Goal: Task Accomplishment & Management: Use online tool/utility

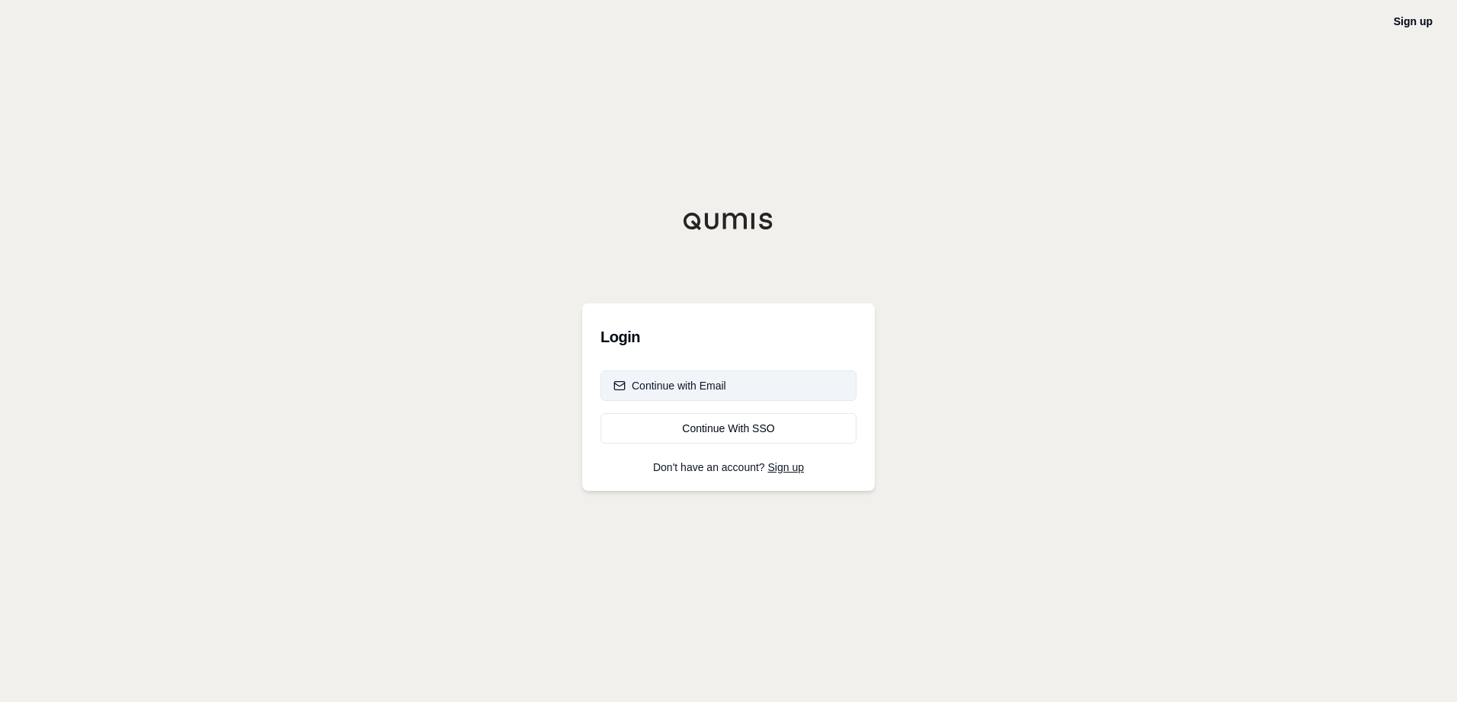
click at [714, 386] on div "Continue with Email" at bounding box center [670, 385] width 113 height 15
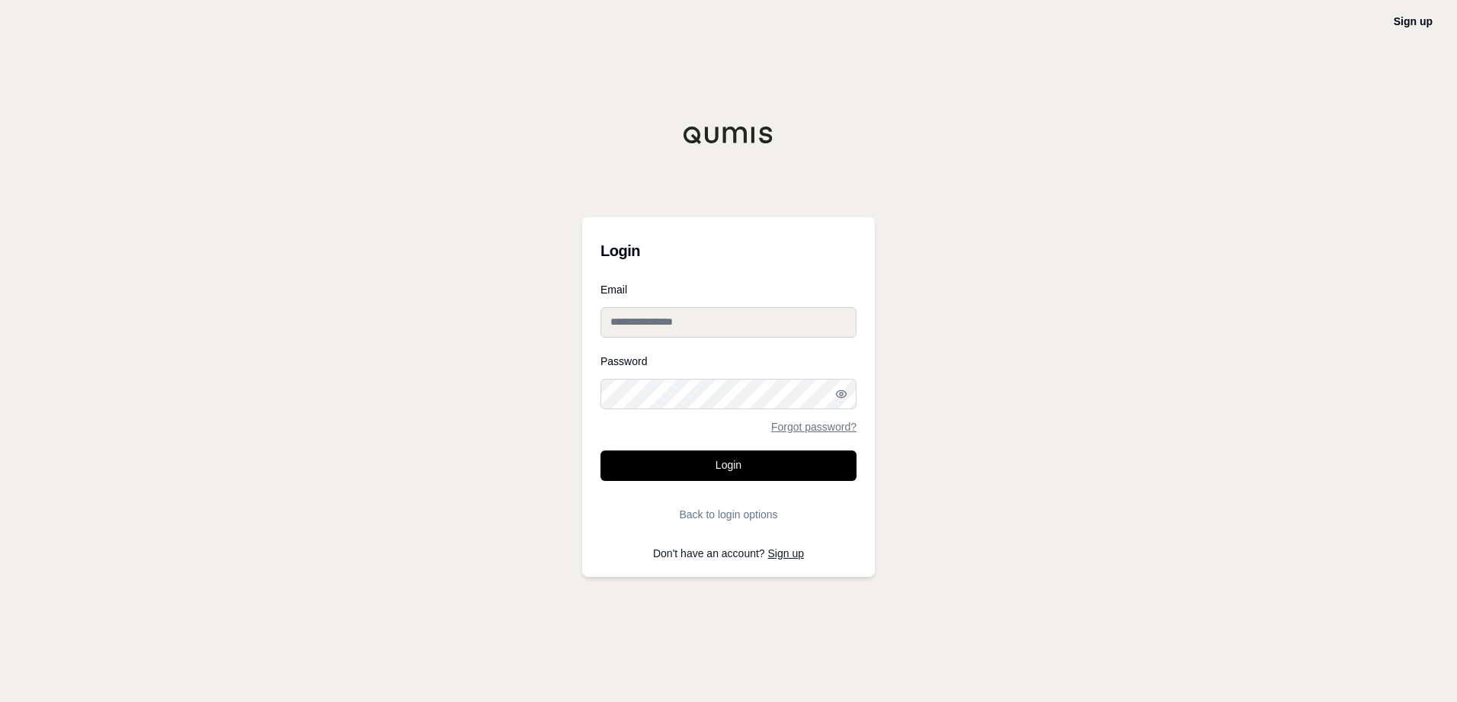
click at [691, 320] on input "Email" at bounding box center [729, 322] width 256 height 30
type input "**********"
click at [742, 410] on button "Login" at bounding box center [729, 465] width 256 height 30
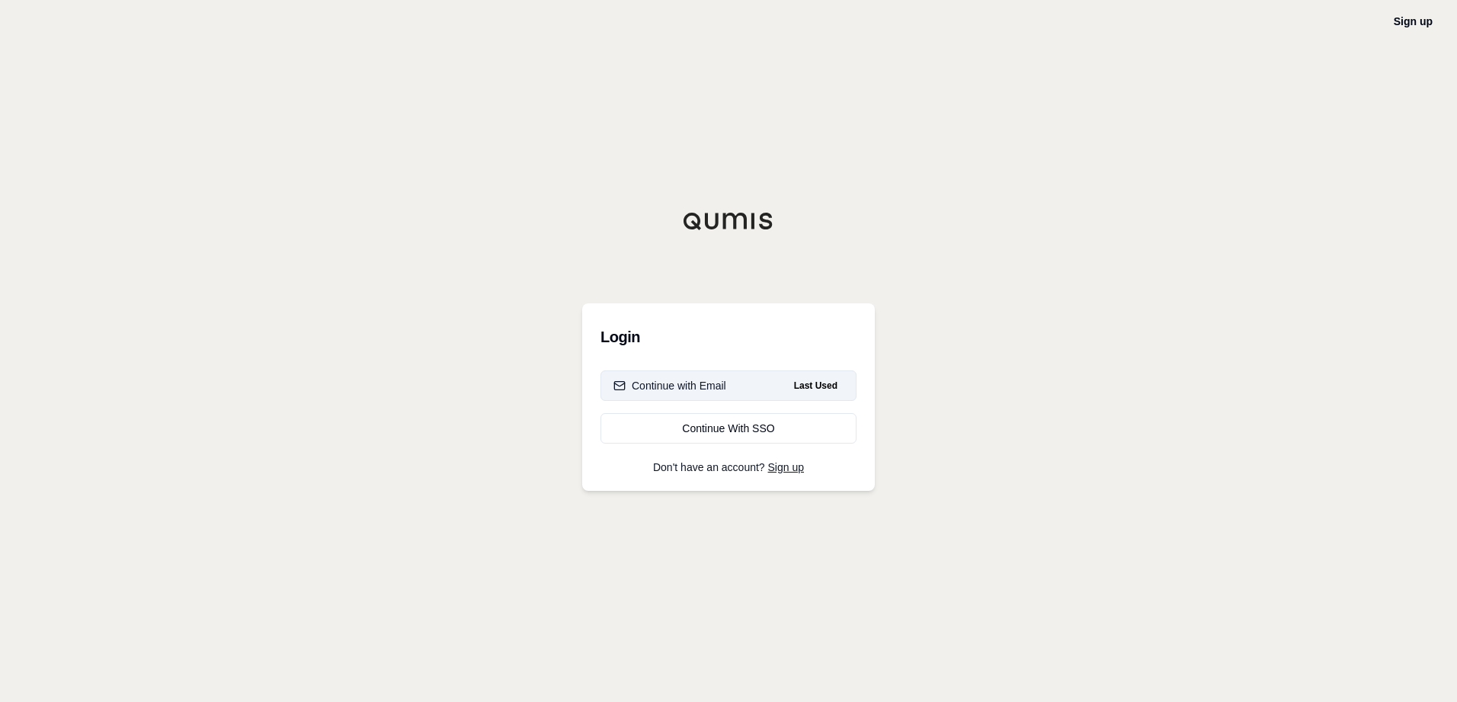
click at [703, 384] on div "Continue with Email" at bounding box center [670, 385] width 113 height 15
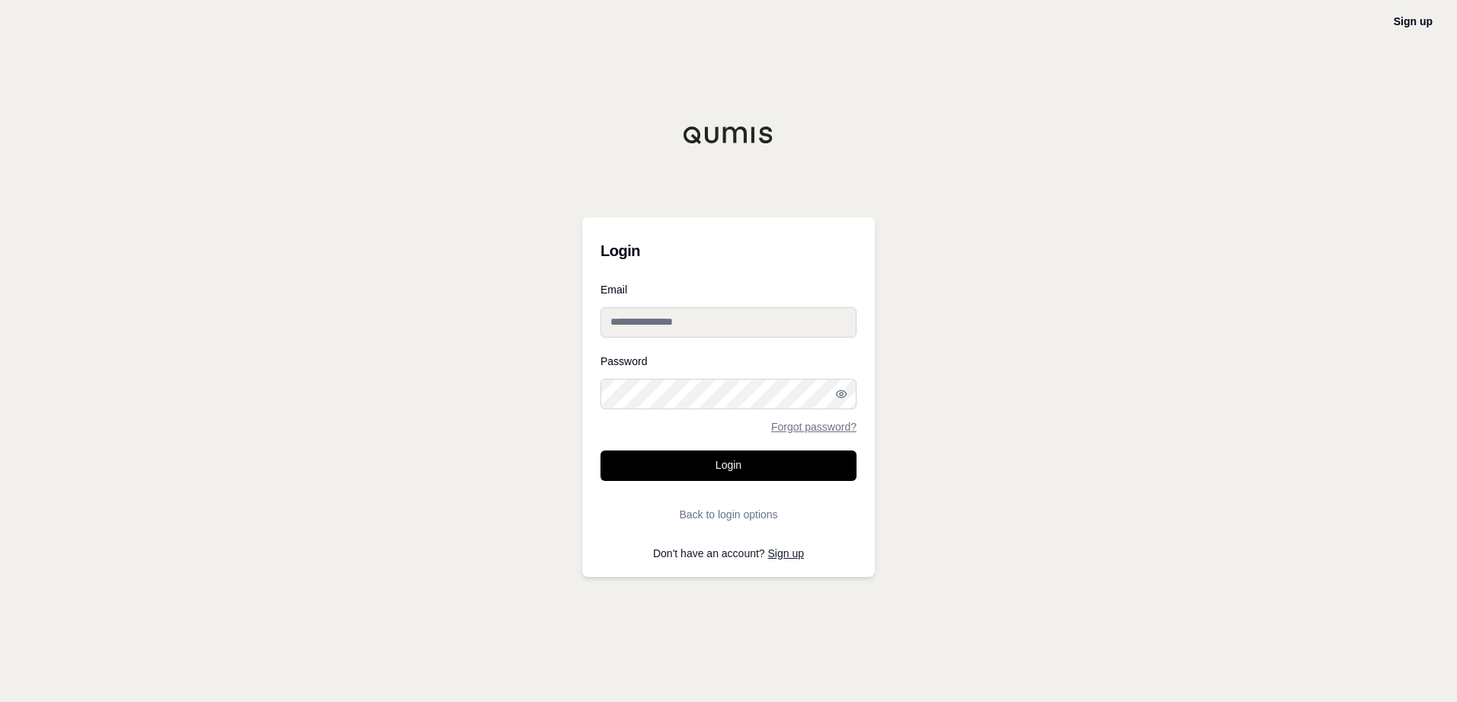
type input "**********"
click at [744, 410] on button "Login" at bounding box center [729, 465] width 256 height 30
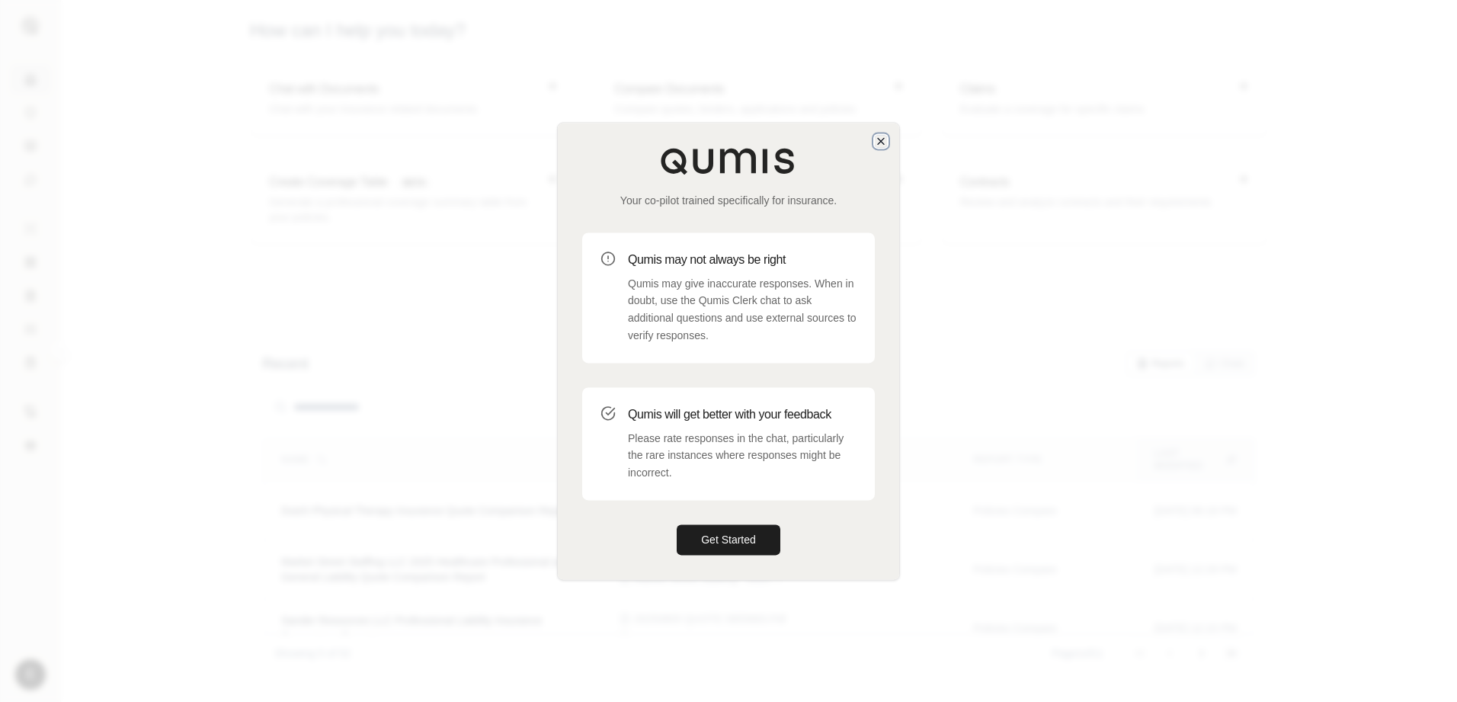
click at [885, 144] on icon "button" at bounding box center [881, 141] width 12 height 12
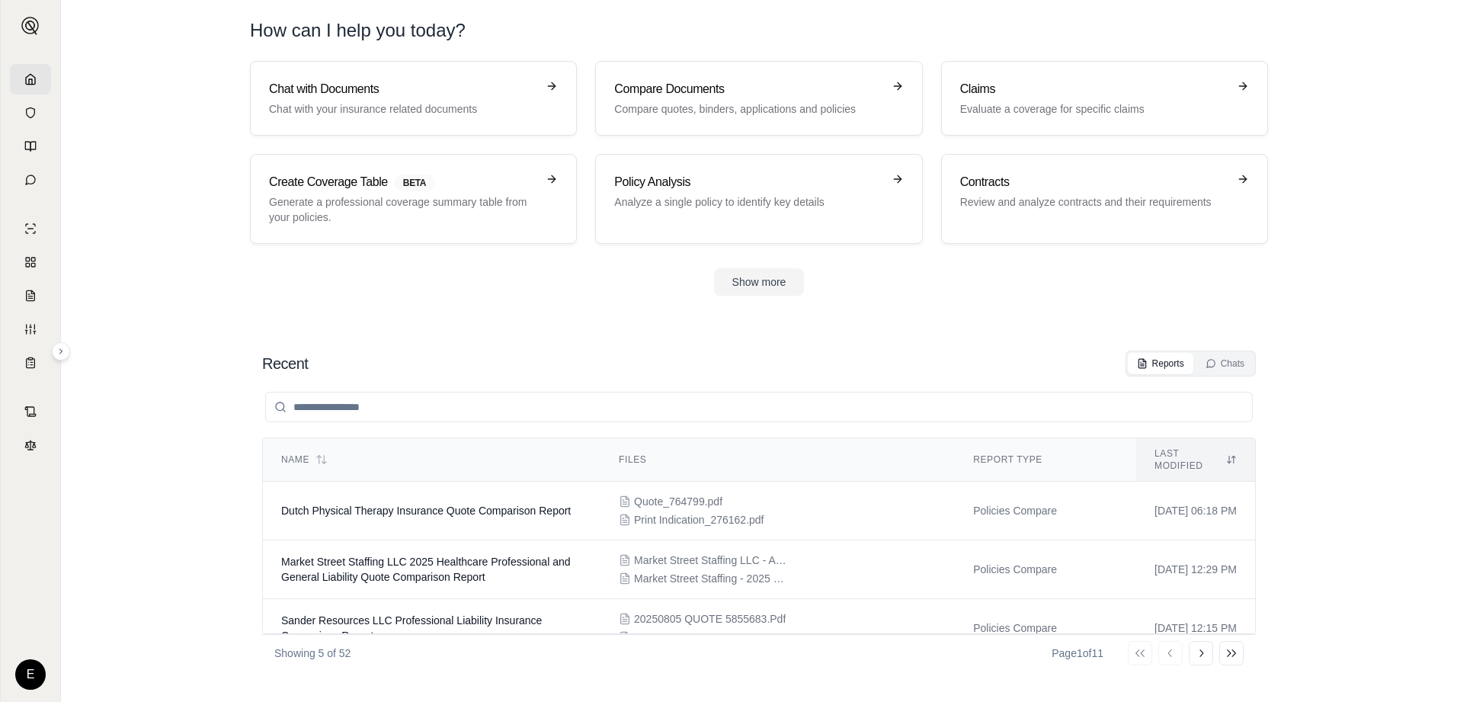
click at [941, 353] on div "Recent Reports Chats" at bounding box center [759, 364] width 994 height 26
click at [58, 351] on icon at bounding box center [60, 351] width 9 height 9
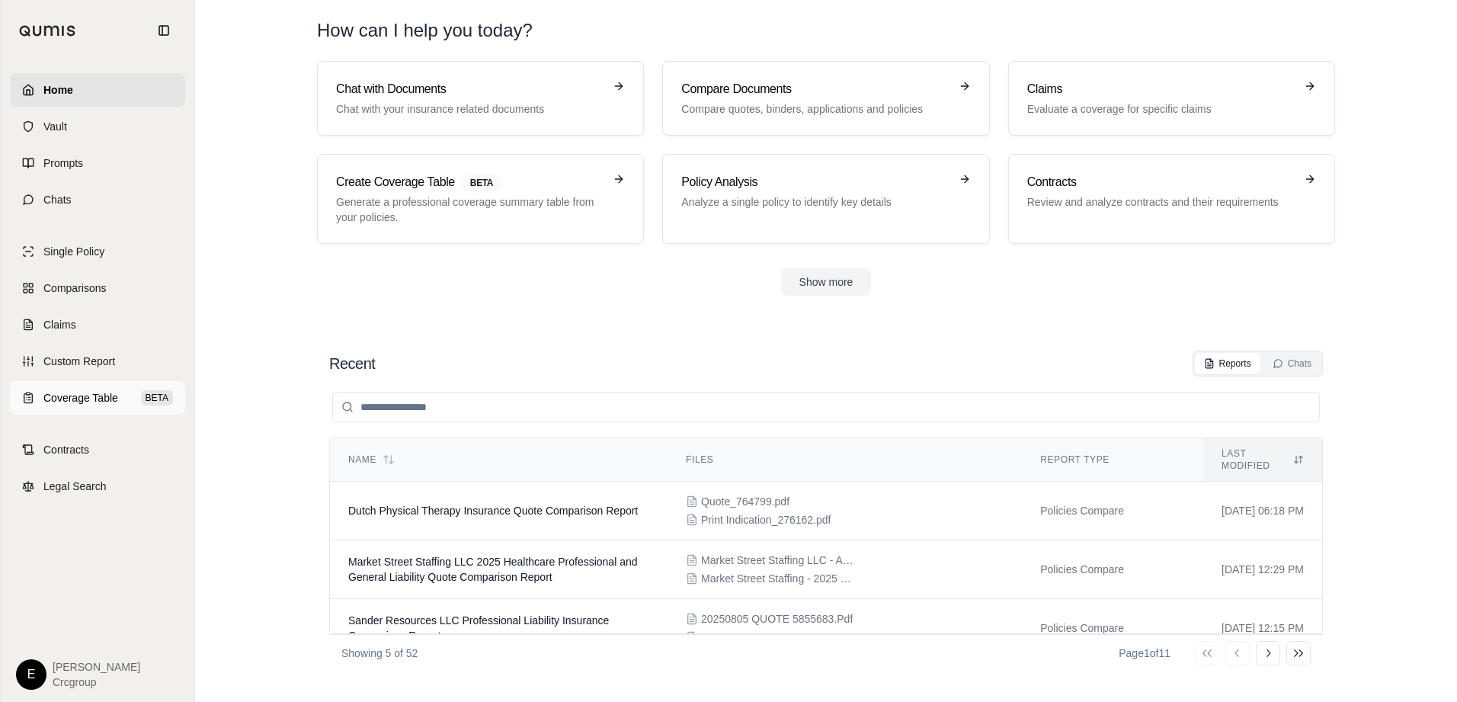
click at [80, 396] on span "Coverage Table" at bounding box center [80, 397] width 75 height 15
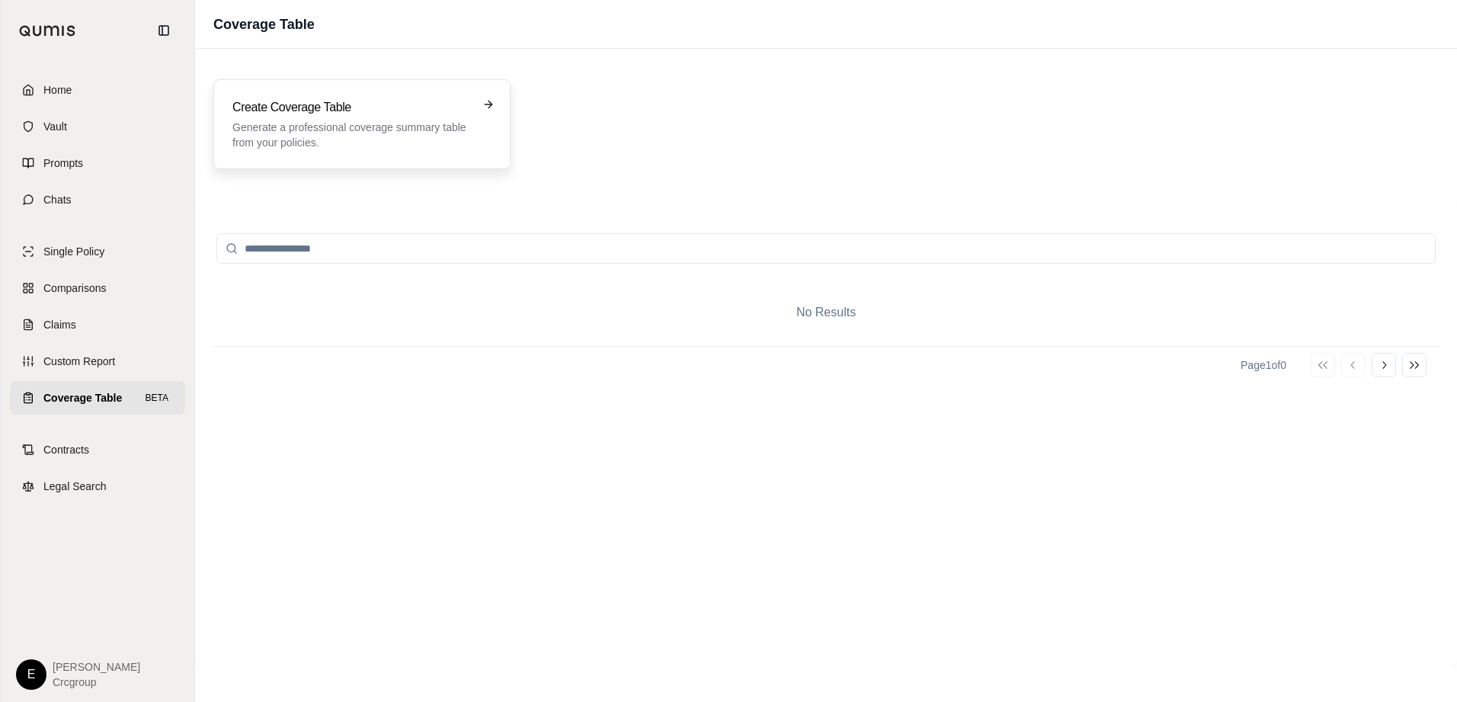
click at [466, 117] on div "Create Coverage Table Generate a professional coverage summary table from your …" at bounding box center [351, 124] width 238 height 52
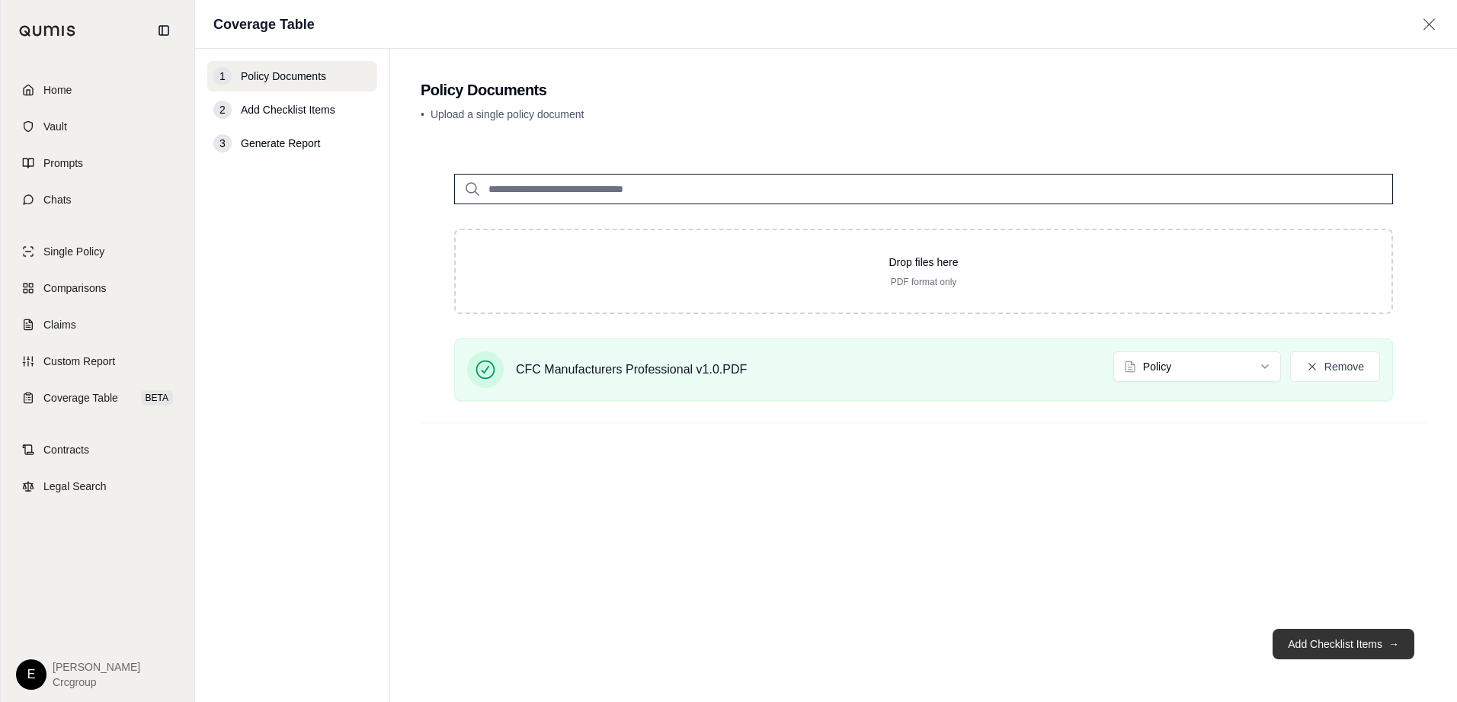
click at [957, 410] on button "Add Checklist Items →" at bounding box center [1344, 644] width 142 height 30
